Goal: Find specific fact: Find specific fact

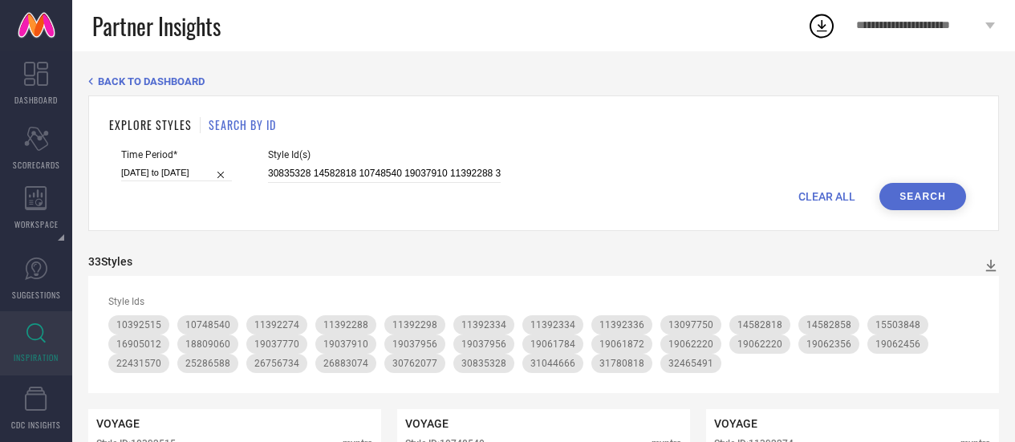
scroll to position [378, 0]
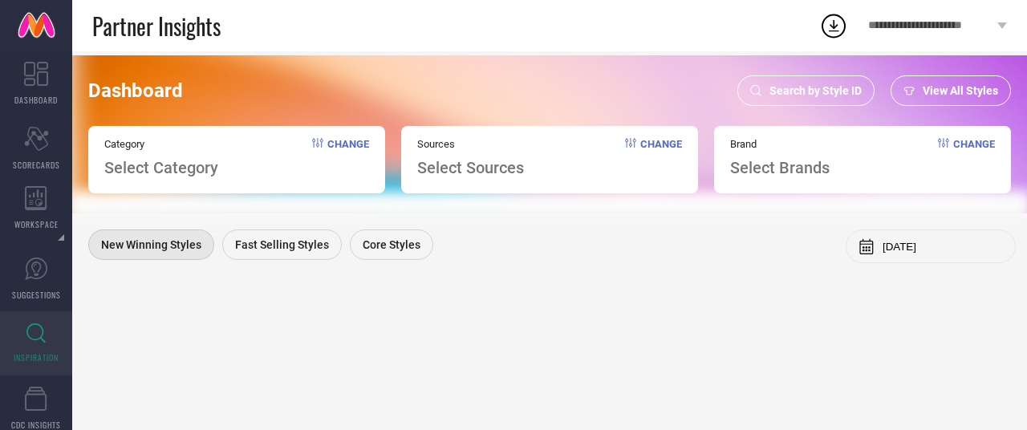
click at [794, 95] on span "Search by Style ID" at bounding box center [815, 90] width 92 height 13
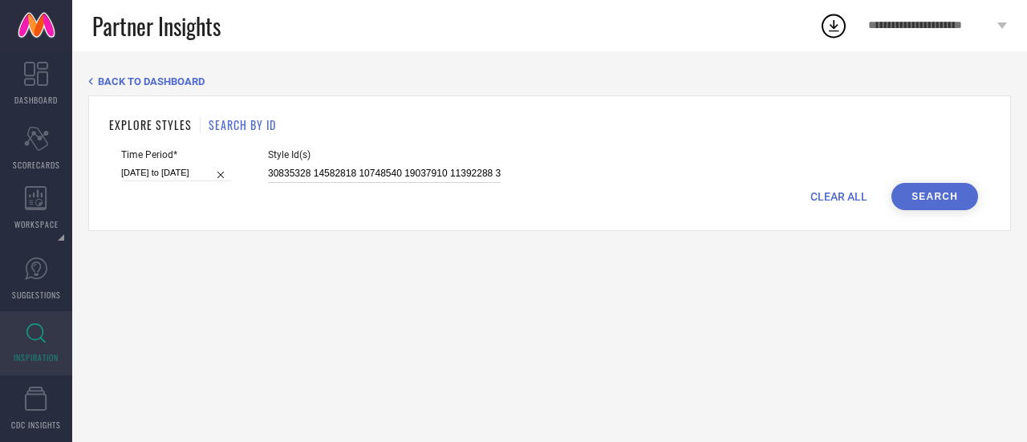
click at [433, 168] on input "30835328 14582818 10748540 19037910 11392288 31780818 14582858 32465491 1880906…" at bounding box center [384, 173] width 233 height 18
paste input "26883092 24054848 33049785 29775366 25578804 19738966 24221408 19037796 1366959…"
type input "30835328 14582818 10748540 19037910 11392288 31780818 14582858 32465491 1880906…"
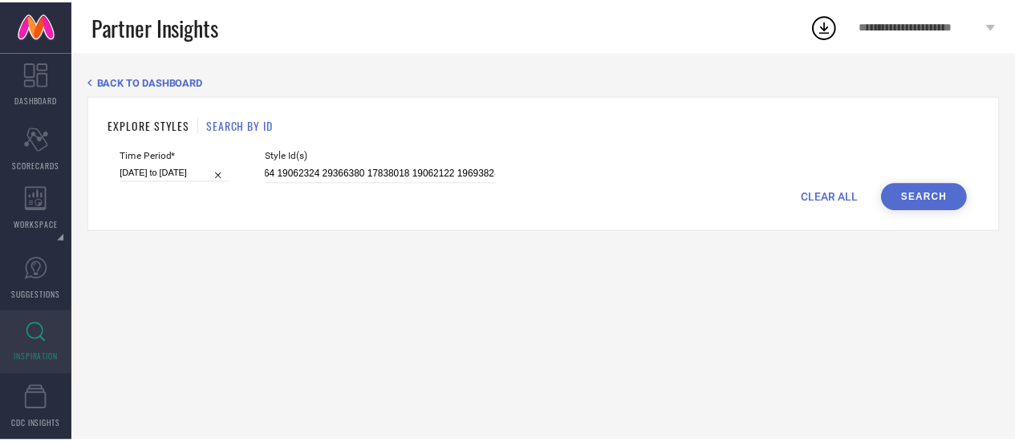
scroll to position [0, 0]
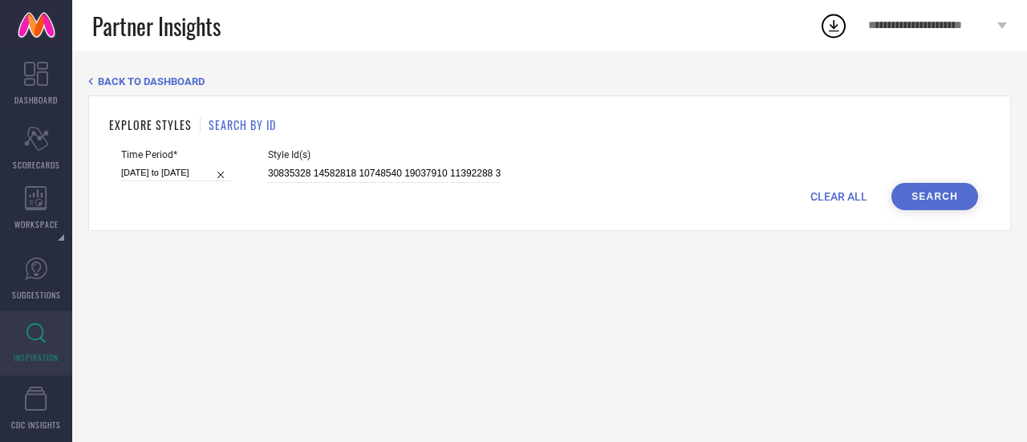
click at [944, 199] on button "Search" at bounding box center [934, 196] width 87 height 27
